Goal: Navigation & Orientation: Find specific page/section

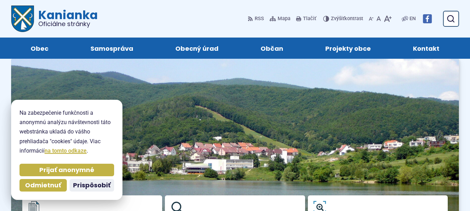
click at [166, 136] on img at bounding box center [234, 166] width 447 height 219
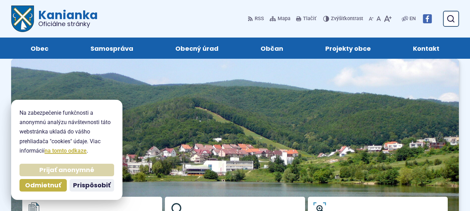
click at [60, 170] on span "Prijať anonymné" at bounding box center [66, 170] width 55 height 8
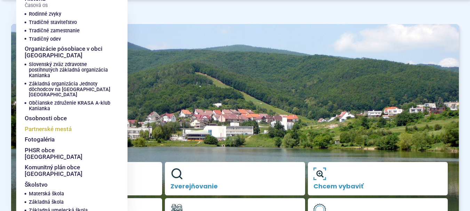
scroll to position [70, 0]
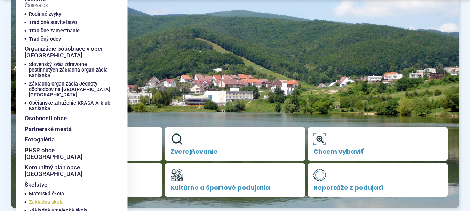
click at [53, 198] on span "Základná škola" at bounding box center [46, 202] width 35 height 8
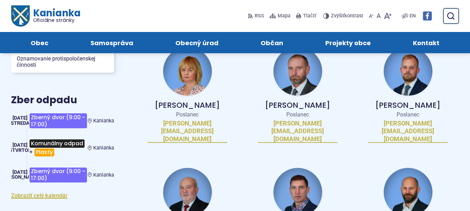
scroll to position [278, 0]
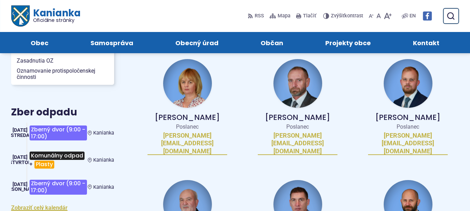
click at [194, 180] on img at bounding box center [187, 204] width 49 height 49
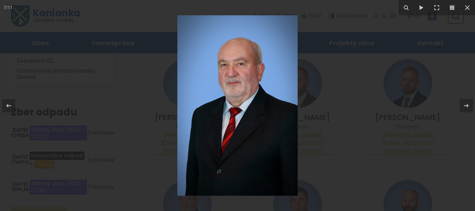
click at [235, 120] on img at bounding box center [237, 105] width 120 height 180
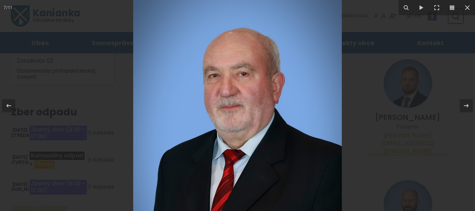
drag, startPoint x: 237, startPoint y: 111, endPoint x: 240, endPoint y: 163, distance: 52.2
click at [240, 163] on img at bounding box center [237, 146] width 209 height 313
click at [245, 133] on img at bounding box center [237, 146] width 209 height 313
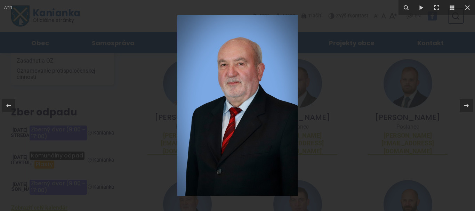
click at [323, 123] on div at bounding box center [237, 105] width 475 height 211
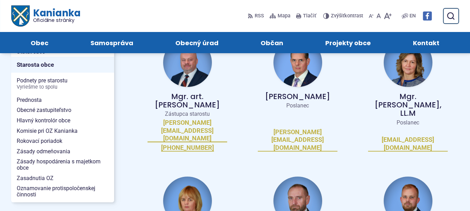
scroll to position [70, 0]
